Goal: Check status: Check status

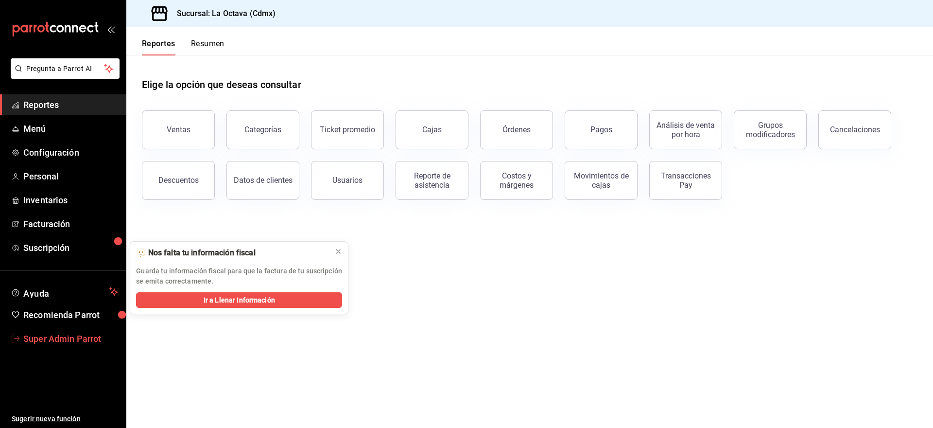
click at [63, 339] on span "Super Admin Parrot" at bounding box center [70, 338] width 95 height 13
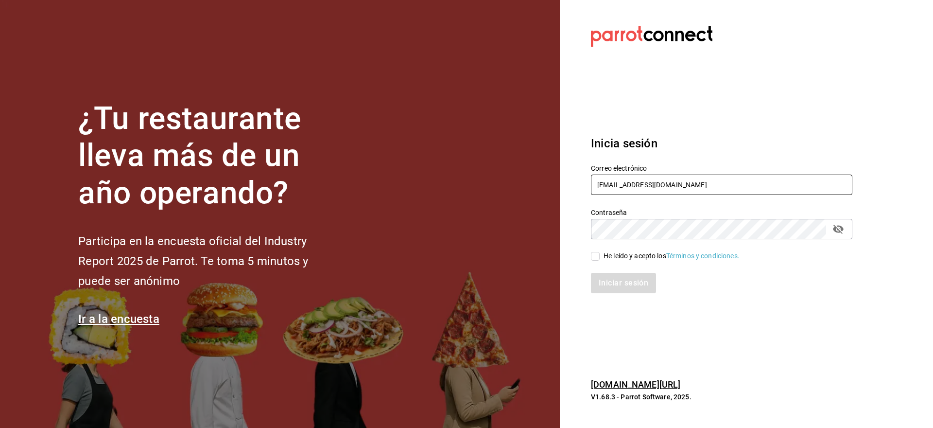
click at [646, 191] on input "cafeandrea@cdmx.com" at bounding box center [721, 184] width 261 height 20
paste input "dav.villa@gmail"
type input "dav.villa@gmail.com"
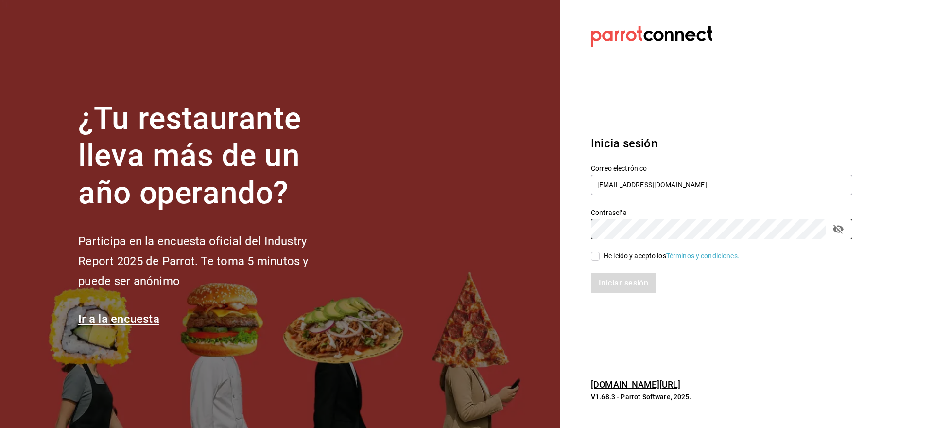
click at [606, 247] on div "He leído y acepto los Términos y condiciones." at bounding box center [715, 250] width 273 height 22
click at [589, 262] on div "Iniciar sesión" at bounding box center [715, 277] width 273 height 32
click at [594, 262] on div "Iniciar sesión" at bounding box center [715, 277] width 273 height 32
click at [594, 257] on input "He leído y acepto los Términos y condiciones." at bounding box center [595, 256] width 9 height 9
checkbox input "true"
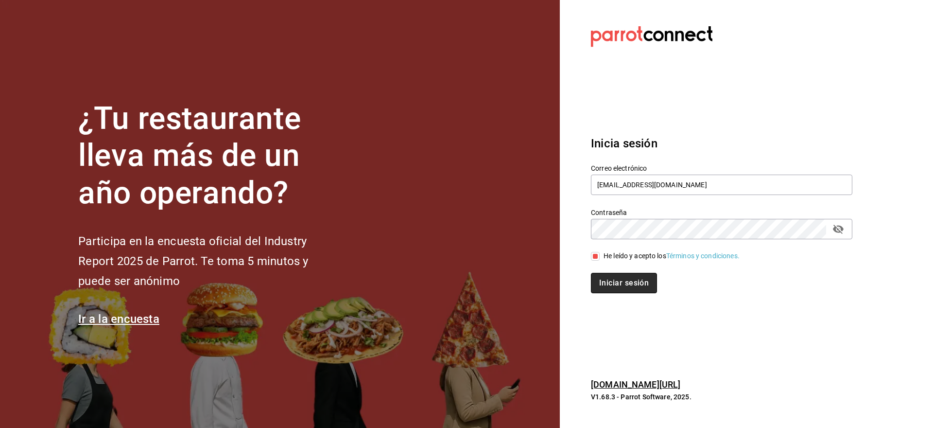
click at [595, 283] on button "Iniciar sesión" at bounding box center [624, 283] width 66 height 20
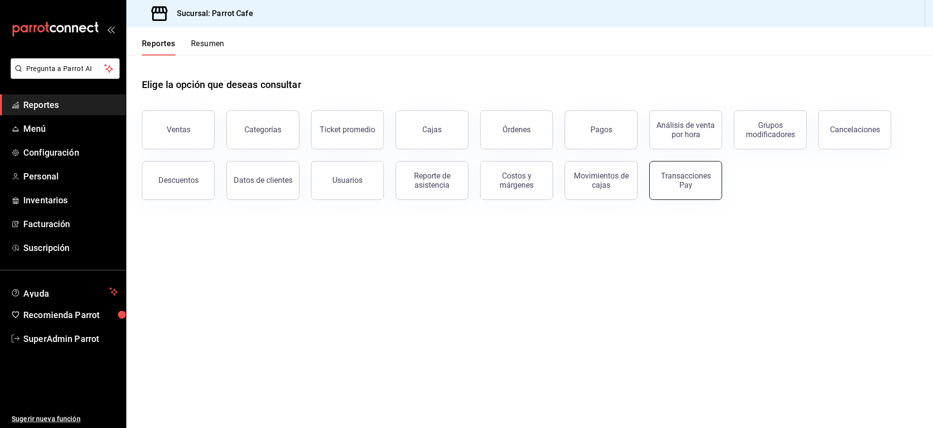
click at [697, 179] on div "Transacciones Pay" at bounding box center [686, 180] width 60 height 18
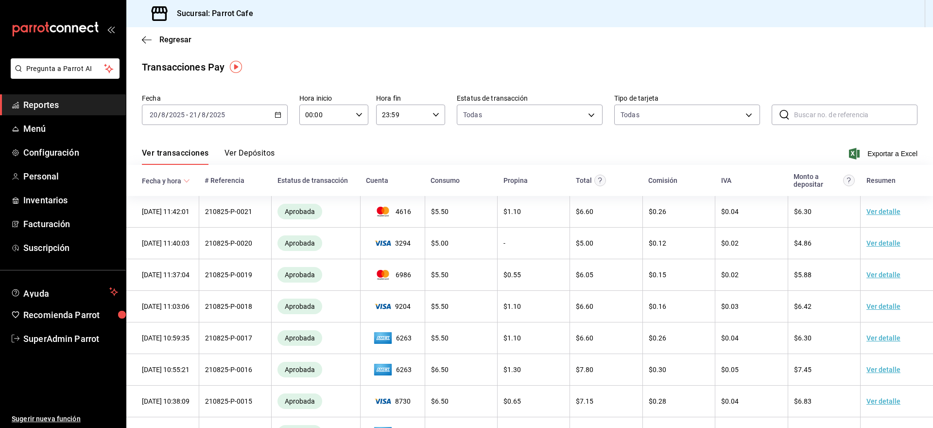
click at [245, 153] on button "Ver Depósitos" at bounding box center [250, 156] width 51 height 17
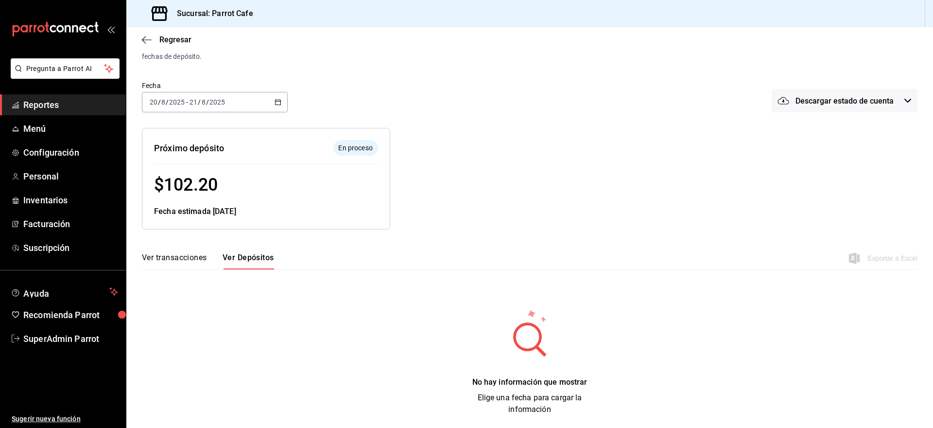
scroll to position [35, 0]
click at [178, 256] on button "Ver transacciones" at bounding box center [174, 259] width 65 height 17
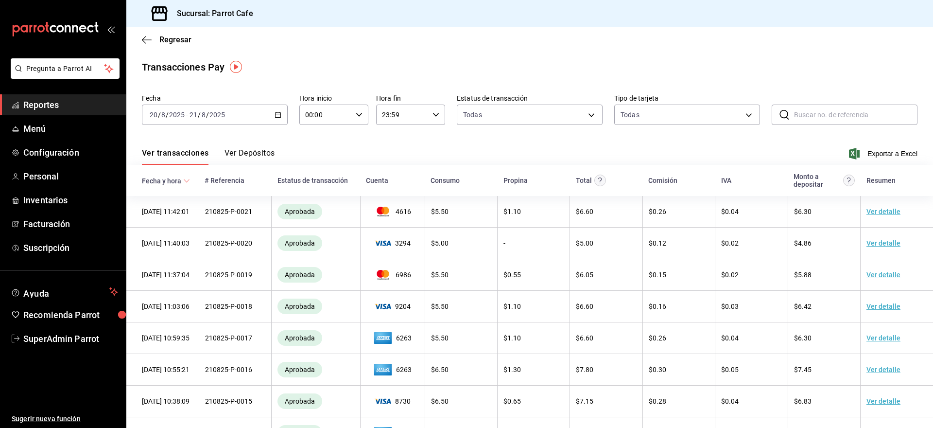
click at [233, 148] on button "Ver Depósitos" at bounding box center [250, 156] width 51 height 17
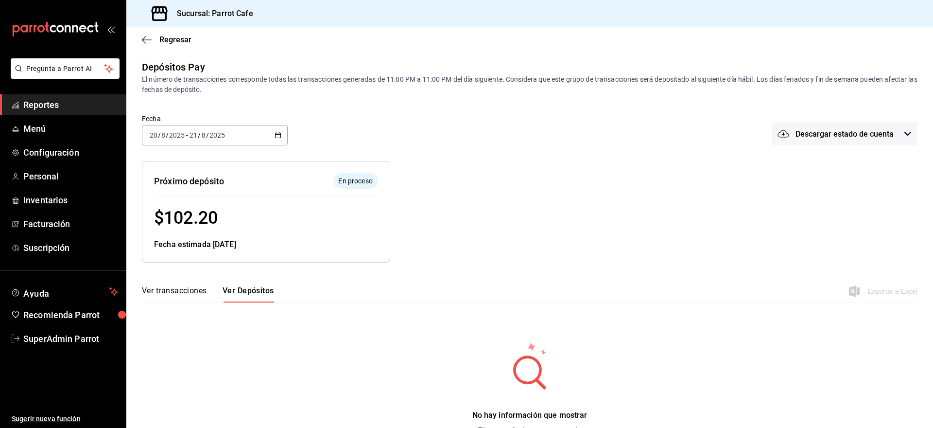
click at [168, 294] on button "Ver transacciones" at bounding box center [174, 294] width 65 height 17
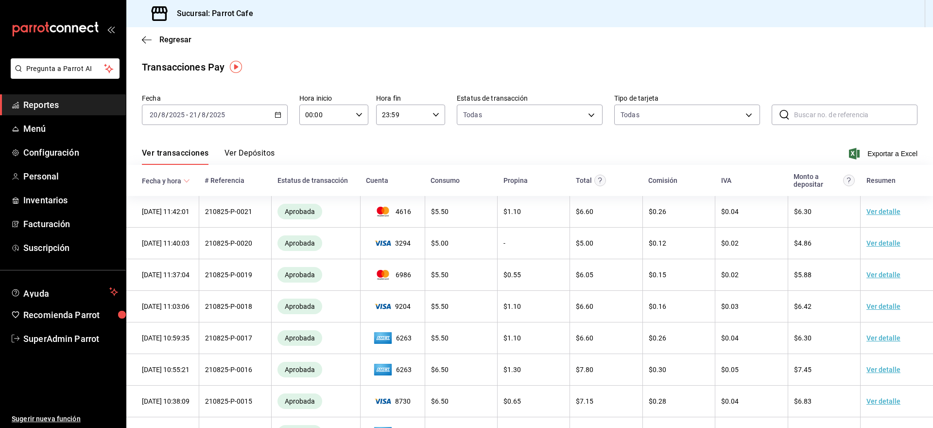
click at [264, 151] on button "Ver Depósitos" at bounding box center [250, 156] width 51 height 17
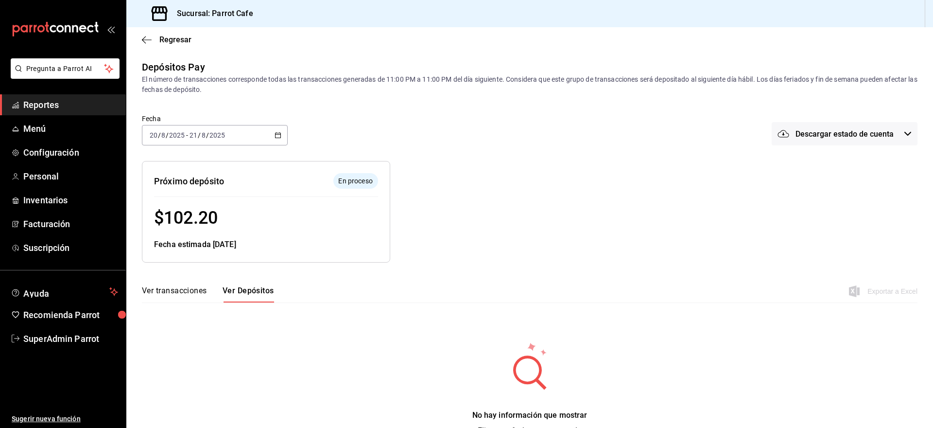
click at [236, 132] on div "2025-08-20 20 / 8 / 2025 - 2025-08-21 21 / 8 / 2025" at bounding box center [215, 135] width 146 height 20
click at [174, 232] on span "Mes actual" at bounding box center [187, 230] width 75 height 10
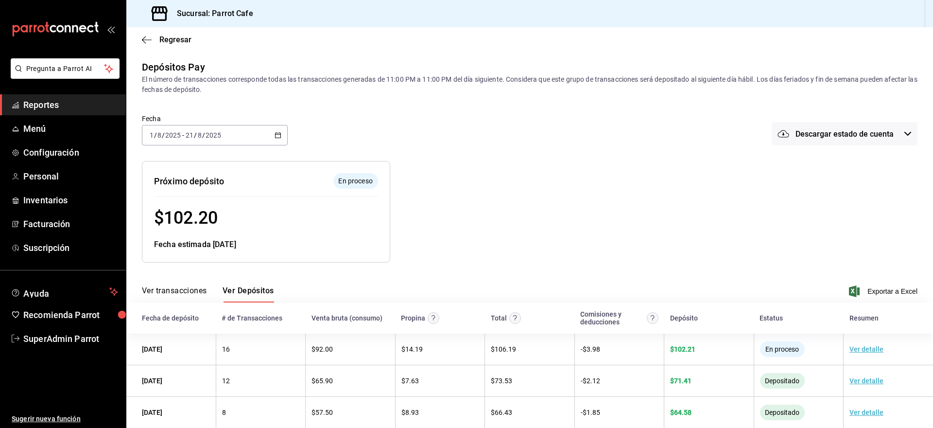
click at [271, 137] on div "2025-08-01 1 / 8 / 2025 - 2025-08-21 21 / 8 / 2025" at bounding box center [215, 135] width 146 height 20
click at [197, 245] on li "Año actual" at bounding box center [187, 252] width 91 height 22
click at [169, 289] on button "Ver transacciones" at bounding box center [174, 294] width 65 height 17
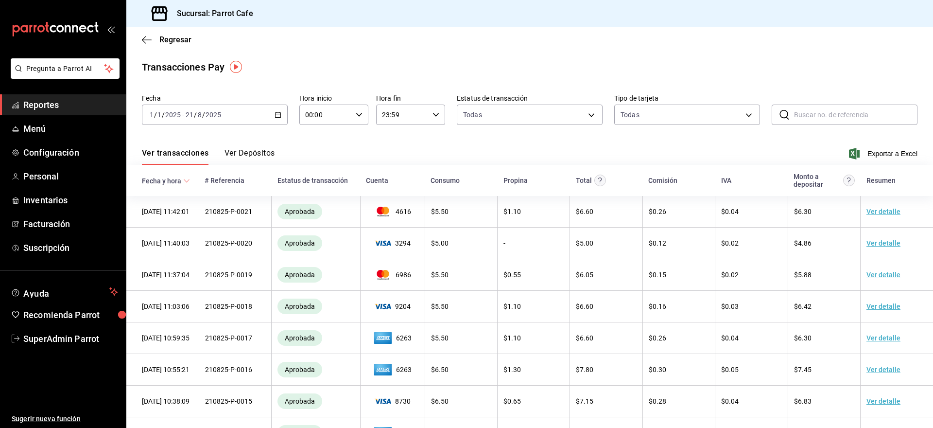
click at [205, 116] on input "2025" at bounding box center [213, 115] width 17 height 8
click at [179, 234] on span "Año actual" at bounding box center [187, 231] width 75 height 10
click at [255, 153] on button "Ver Depósitos" at bounding box center [250, 156] width 51 height 17
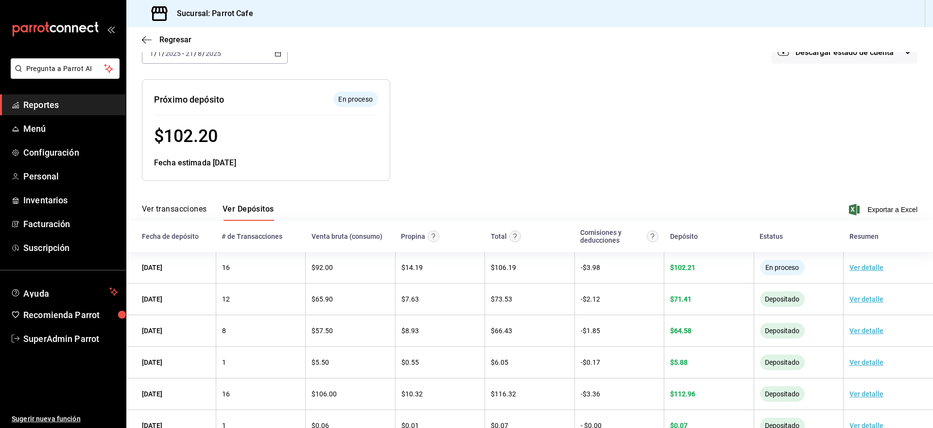
scroll to position [87, 0]
